Goal: Navigation & Orientation: Find specific page/section

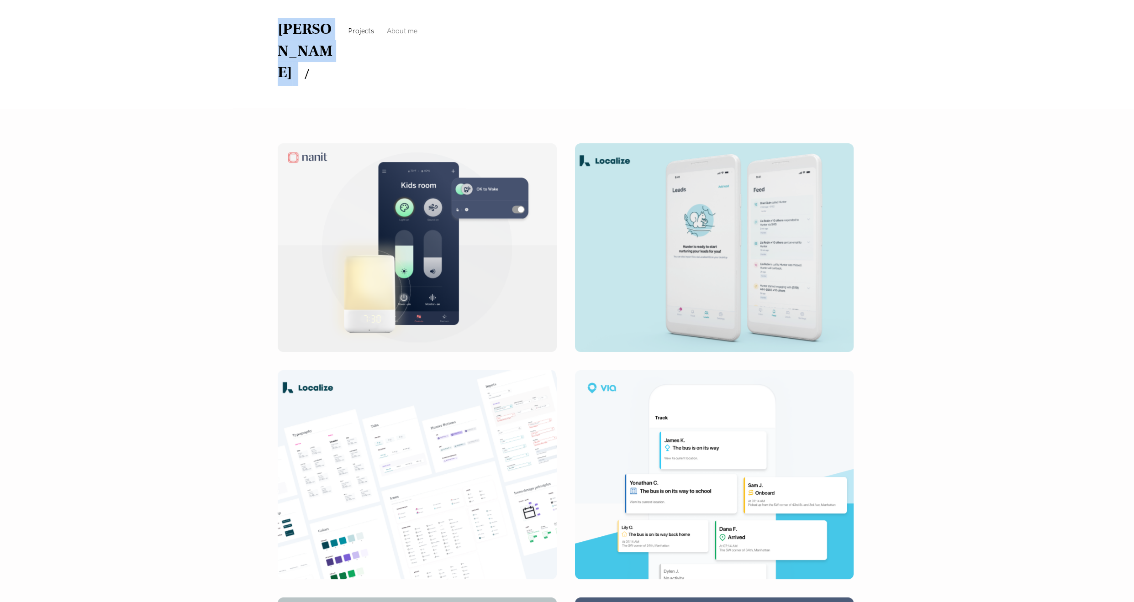
drag, startPoint x: 269, startPoint y: 32, endPoint x: 318, endPoint y: 26, distance: 49.2
click at [318, 26] on div "[PERSON_NAME] / Projects Nanit's S&L app LocalizeAI agents Design System Via fo…" at bounding box center [567, 54] width 1134 height 108
click at [325, 53] on div "[PERSON_NAME] / Projects Nanit's S&L app LocalizeAI agents Design System Via fo…" at bounding box center [567, 54] width 1134 height 108
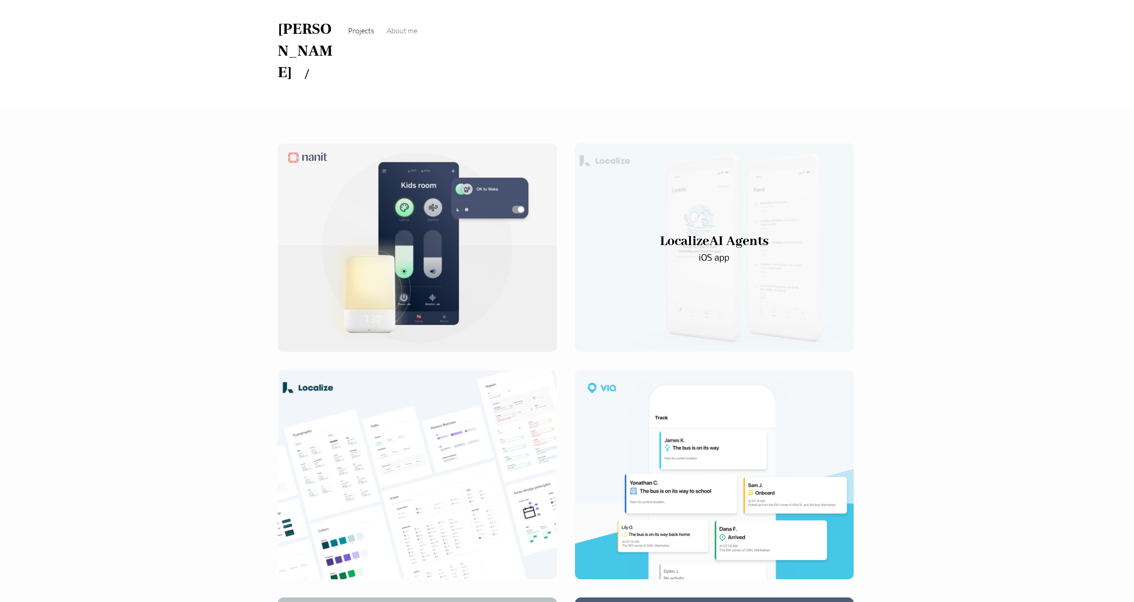
click at [655, 165] on div "main content" at bounding box center [714, 247] width 279 height 209
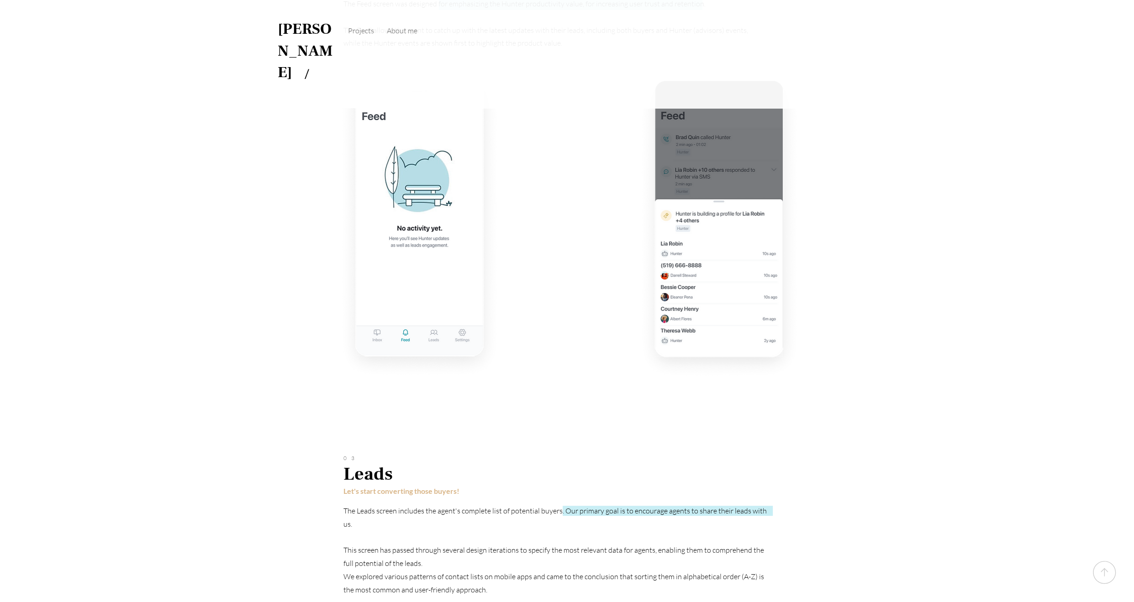
scroll to position [3162, 0]
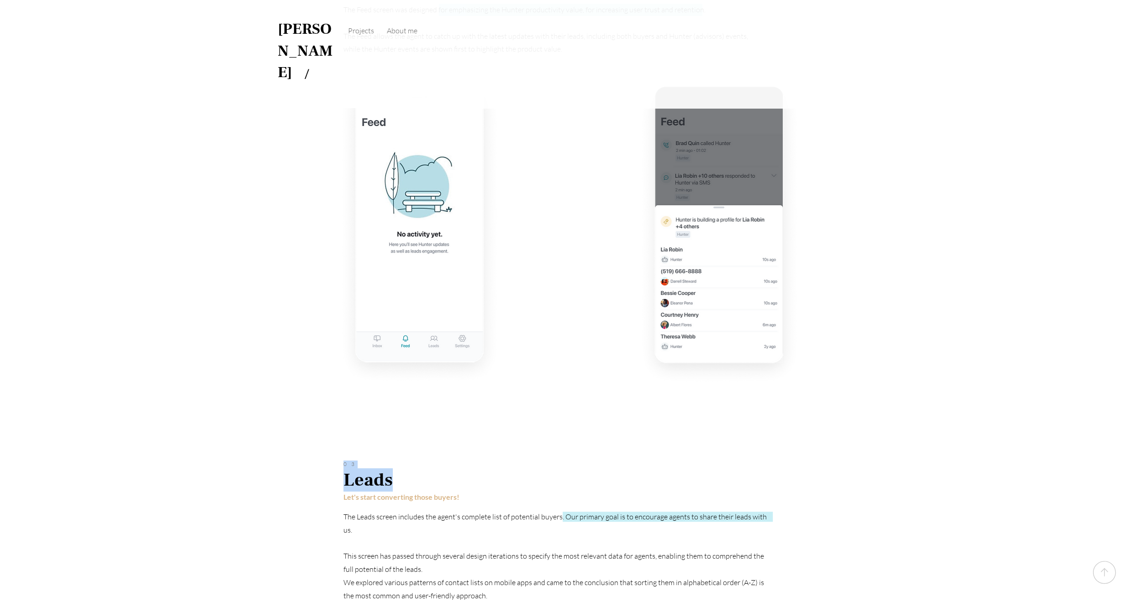
drag, startPoint x: 332, startPoint y: 437, endPoint x: 398, endPoint y: 429, distance: 67.2
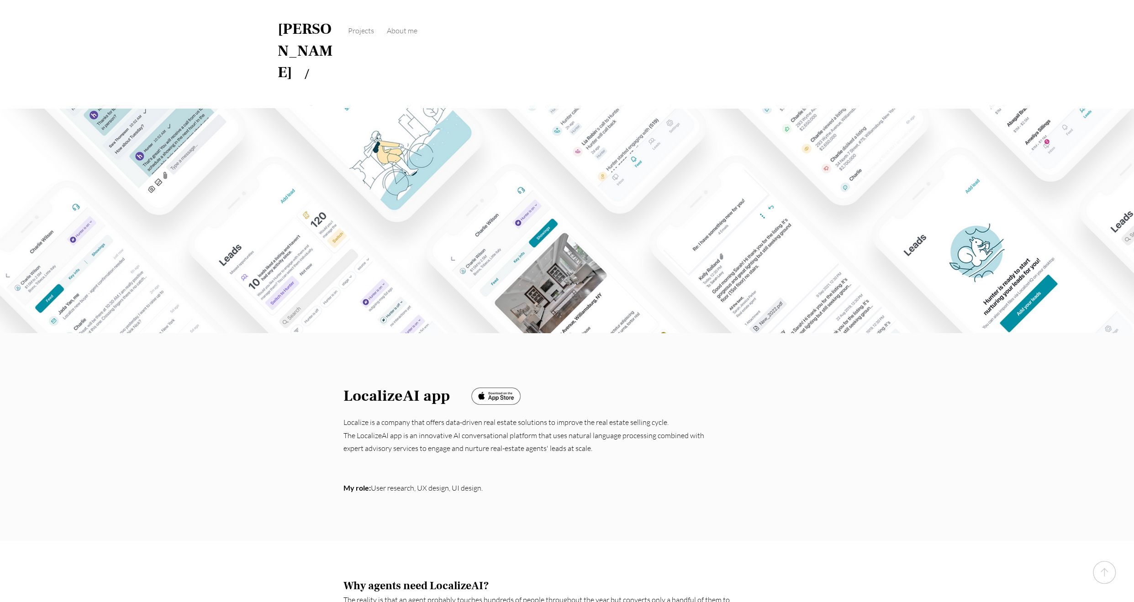
scroll to position [0, 0]
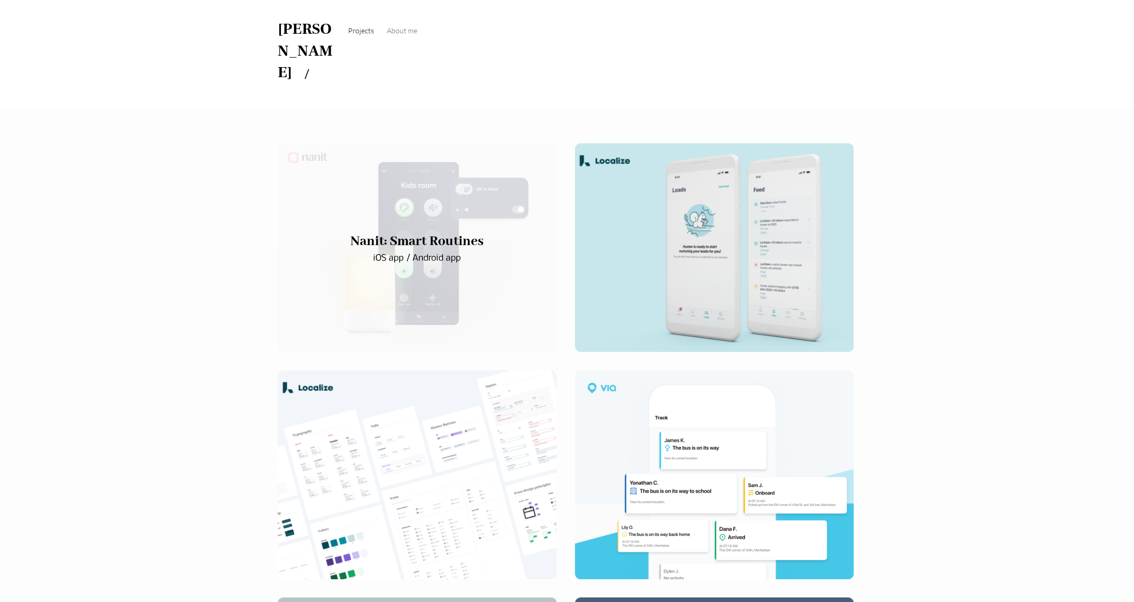
click at [300, 262] on div "main content" at bounding box center [417, 247] width 279 height 209
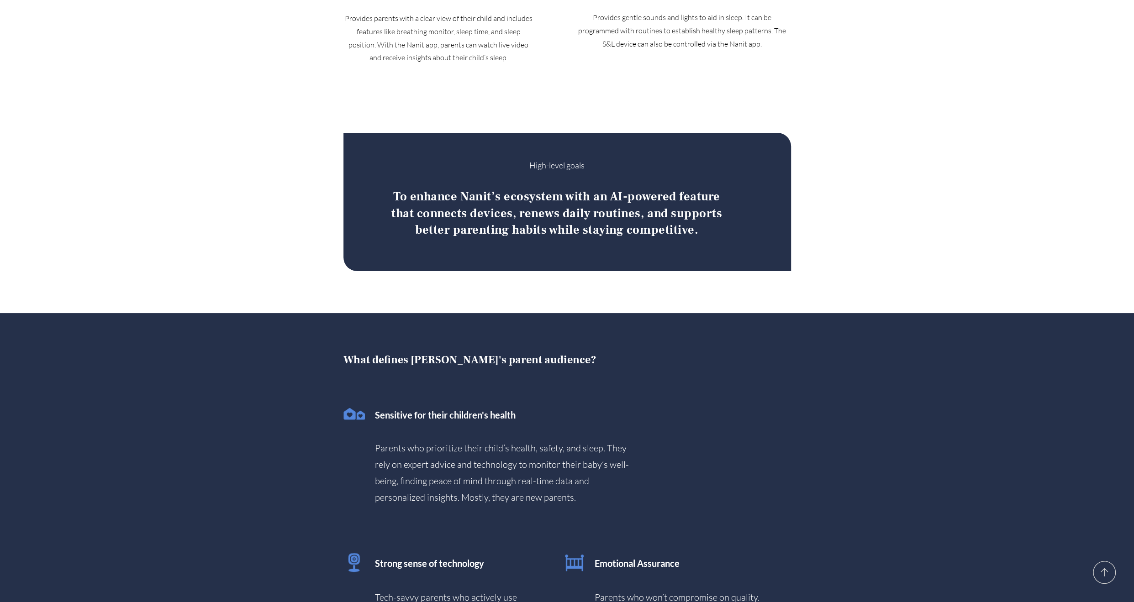
scroll to position [868, 0]
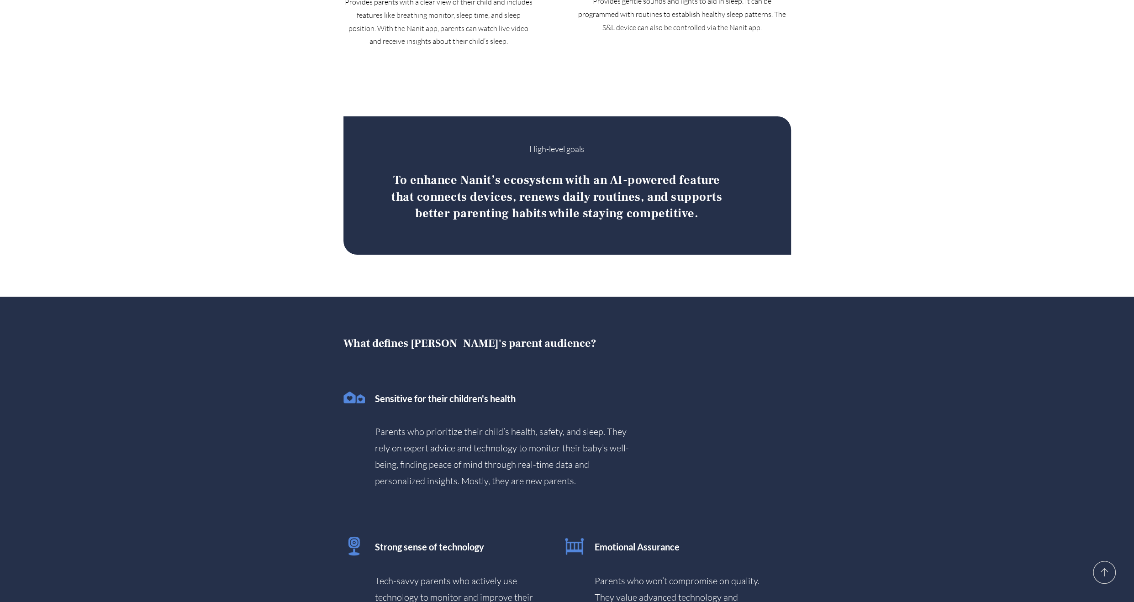
drag, startPoint x: 295, startPoint y: 79, endPoint x: 817, endPoint y: 194, distance: 534.6
click at [819, 201] on div at bounding box center [567, 185] width 1134 height 221
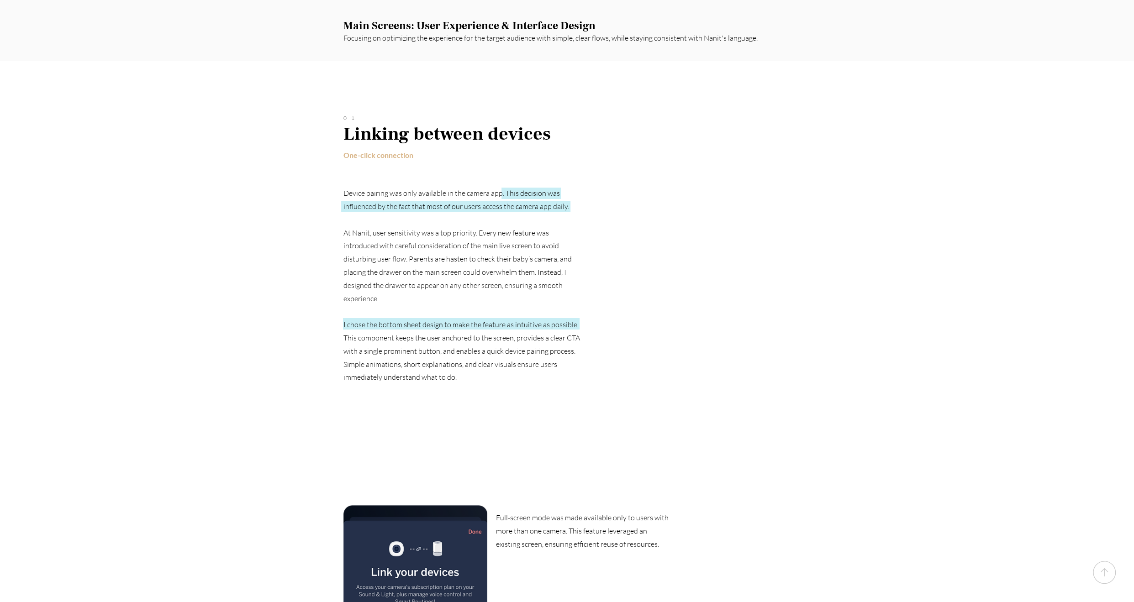
scroll to position [2101, 0]
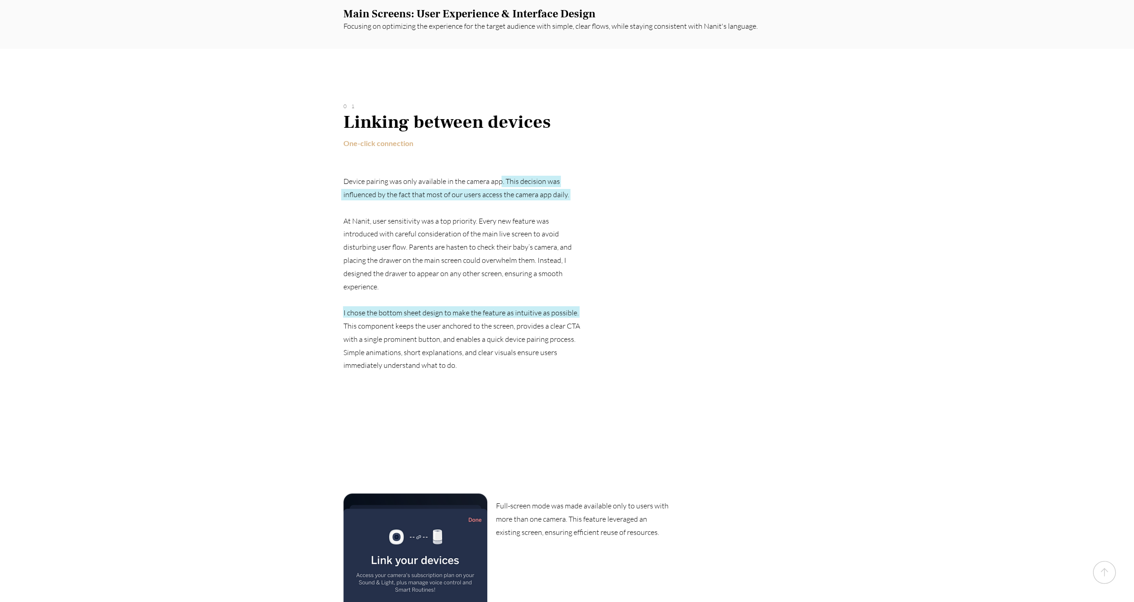
drag, startPoint x: 781, startPoint y: 206, endPoint x: 589, endPoint y: 323, distance: 224.8
click at [589, 323] on div at bounding box center [567, 478] width 1134 height 859
click at [575, 334] on div at bounding box center [567, 478] width 1134 height 859
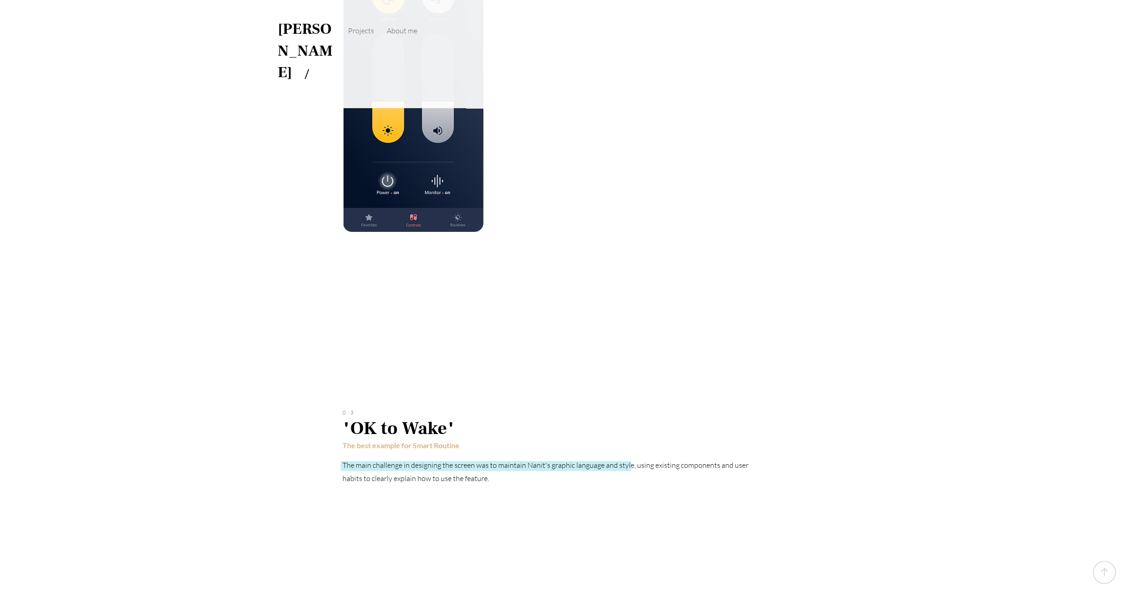
scroll to position [3197, 0]
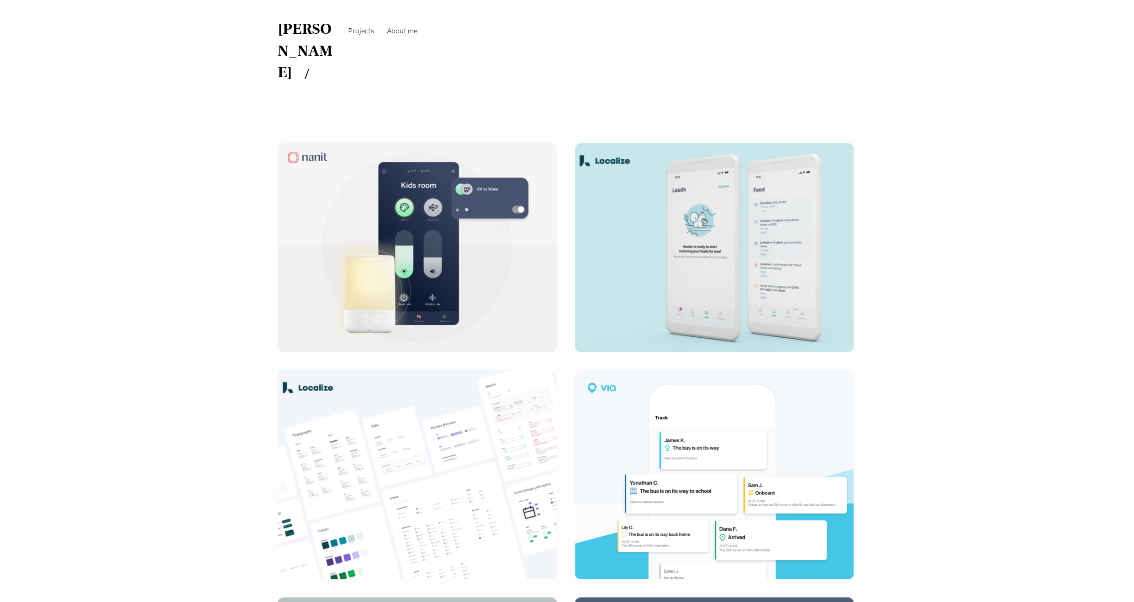
click at [401, 28] on span "About me" at bounding box center [402, 30] width 31 height 9
